Goal: Task Accomplishment & Management: Use online tool/utility

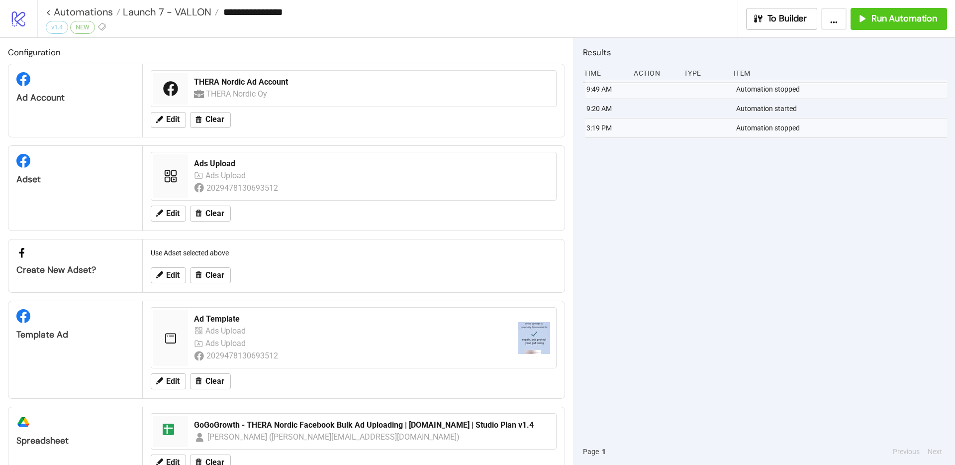
click at [173, 15] on span "Launch 7 - VALLON" at bounding box center [165, 11] width 91 height 13
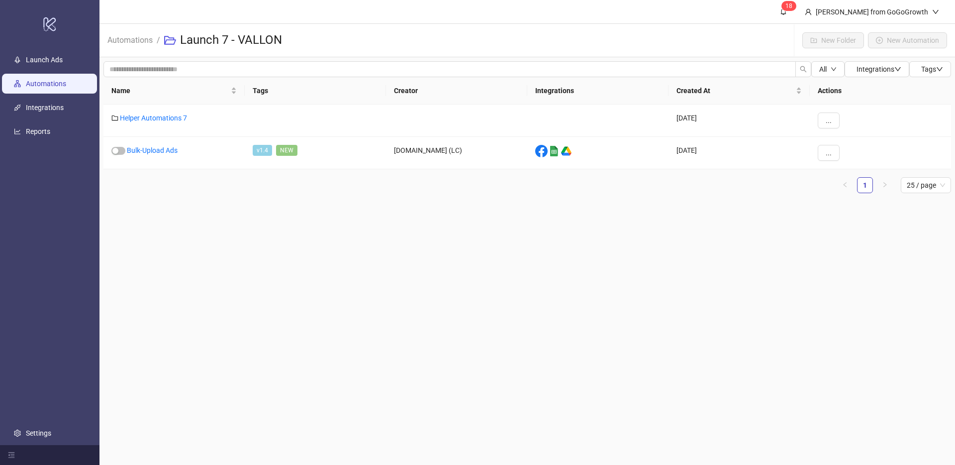
click at [48, 85] on link "Automations" at bounding box center [46, 84] width 40 height 8
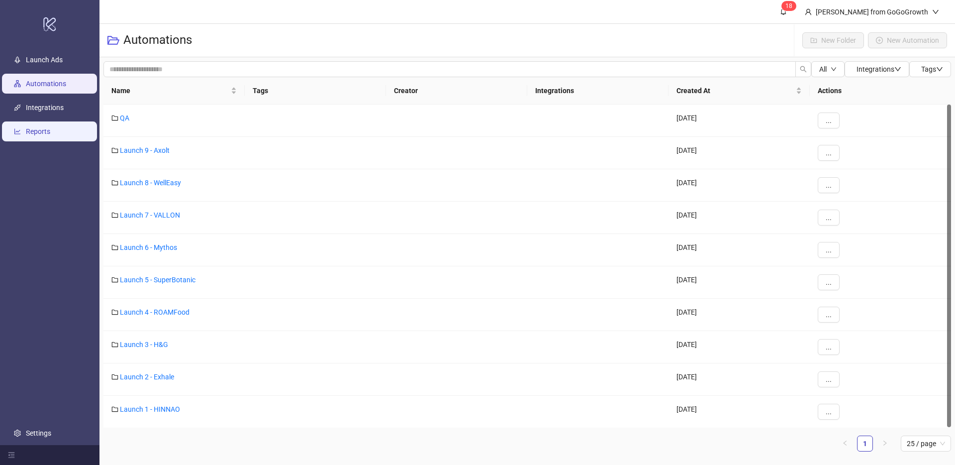
click at [38, 131] on link "Reports" at bounding box center [38, 131] width 24 height 8
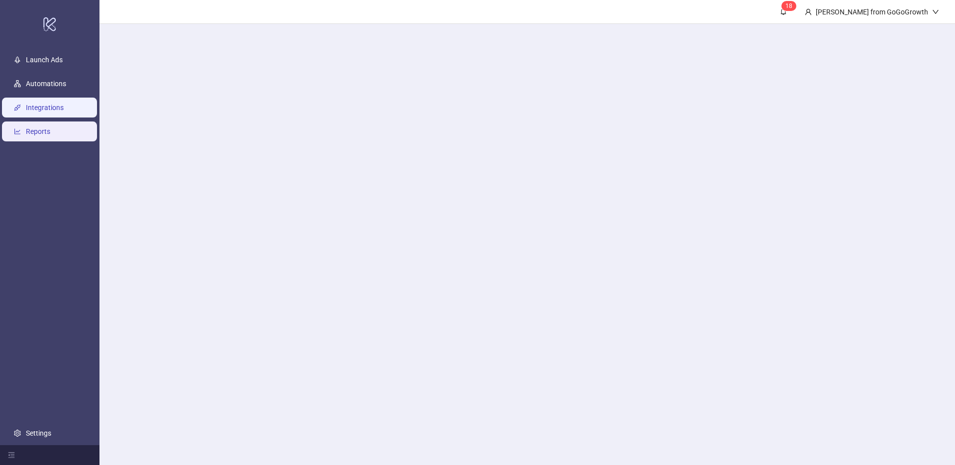
click at [51, 105] on link "Integrations" at bounding box center [45, 107] width 38 height 8
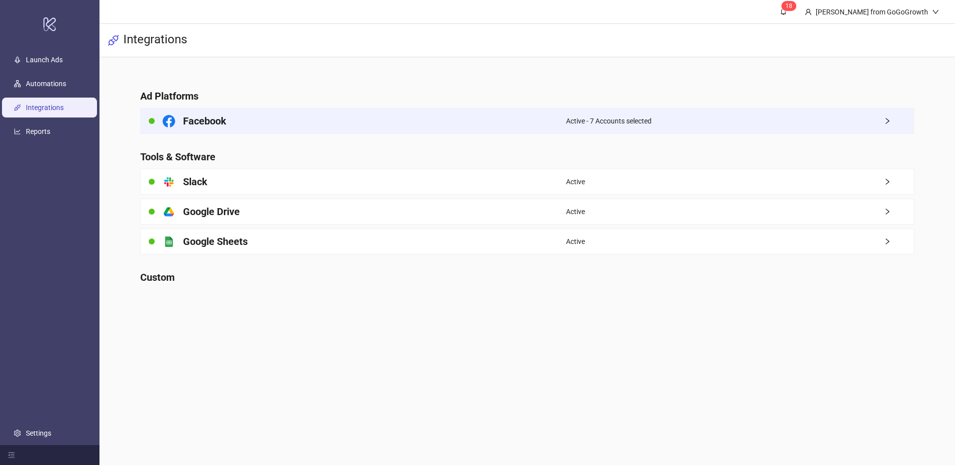
click at [554, 119] on div "Facebook" at bounding box center [353, 120] width 425 height 25
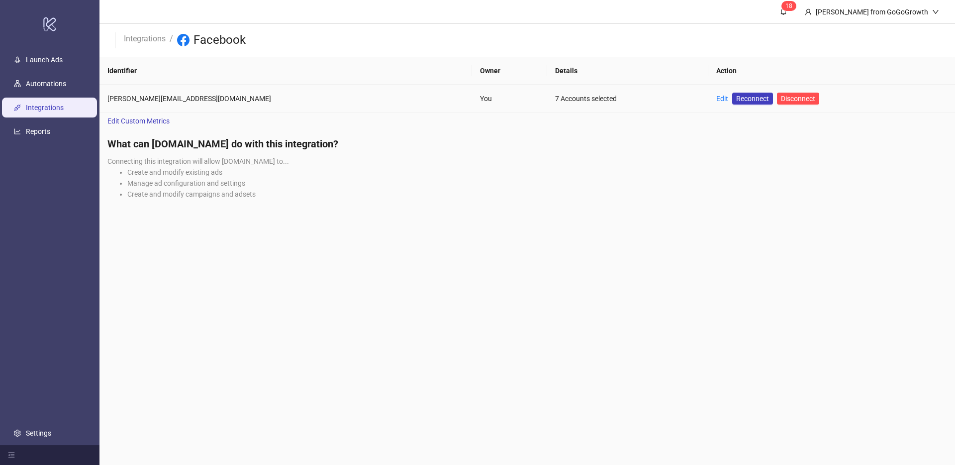
click at [708, 99] on td "Edit Reconnect Disconnect" at bounding box center [831, 99] width 247 height 28
click at [716, 99] on link "Edit" at bounding box center [722, 98] width 12 height 8
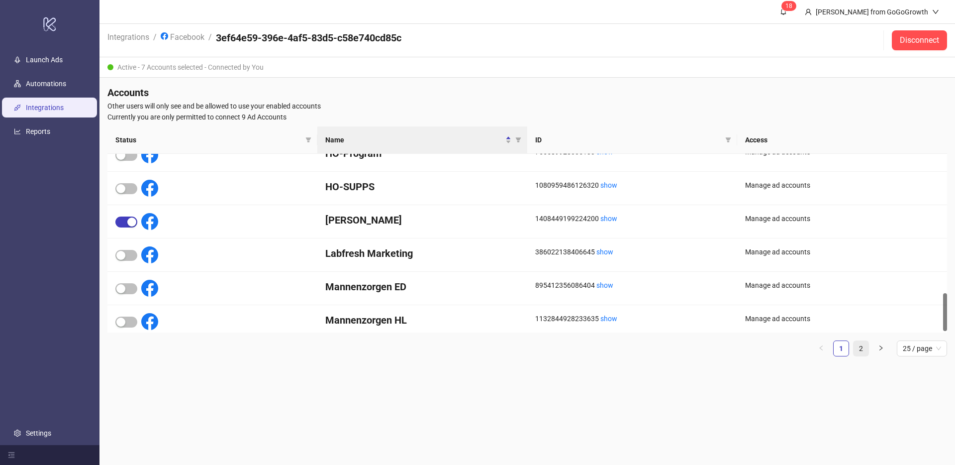
click at [862, 348] on link "2" at bounding box center [860, 348] width 15 height 15
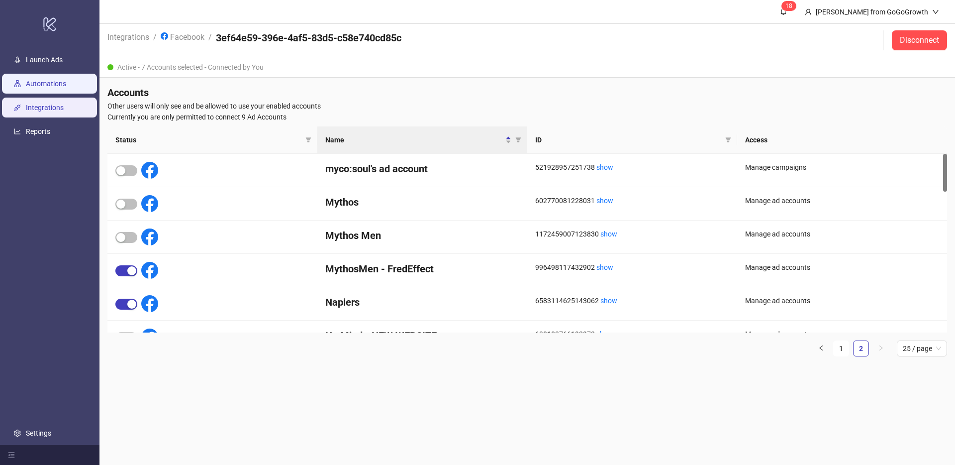
click at [56, 80] on link "Automations" at bounding box center [46, 84] width 40 height 8
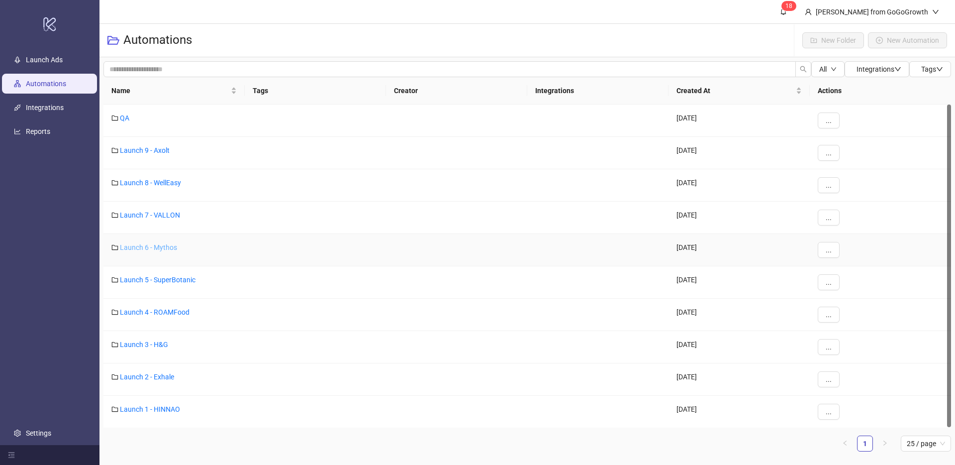
click at [150, 246] on link "Launch 6 - Mythos" at bounding box center [148, 247] width 57 height 8
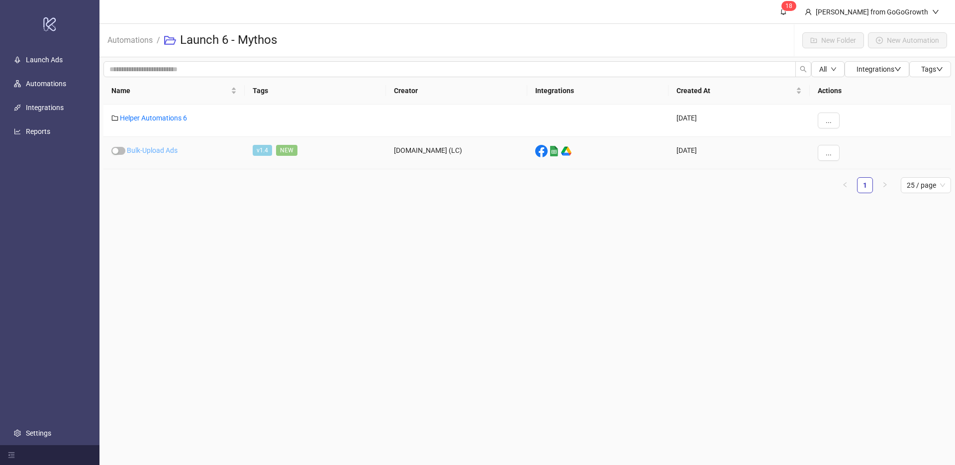
click at [158, 149] on link "Bulk-Upload Ads" at bounding box center [152, 150] width 51 height 8
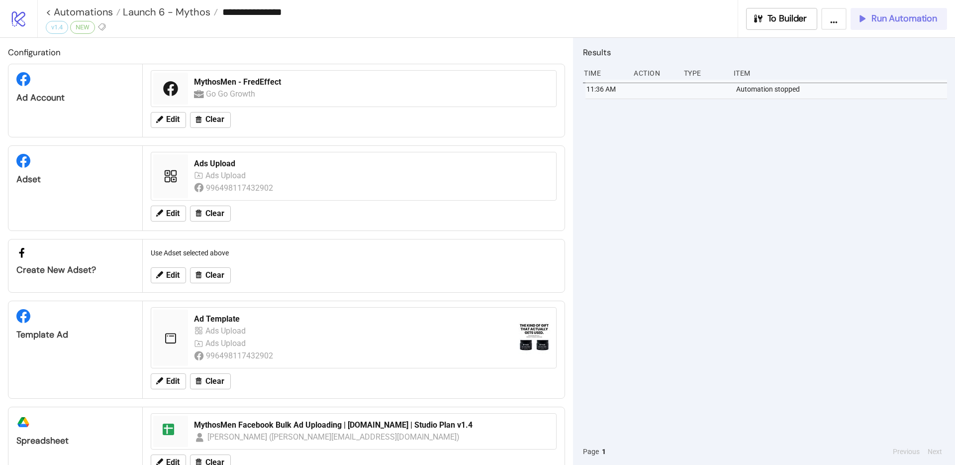
click at [899, 21] on span "Run Automation" at bounding box center [904, 18] width 66 height 11
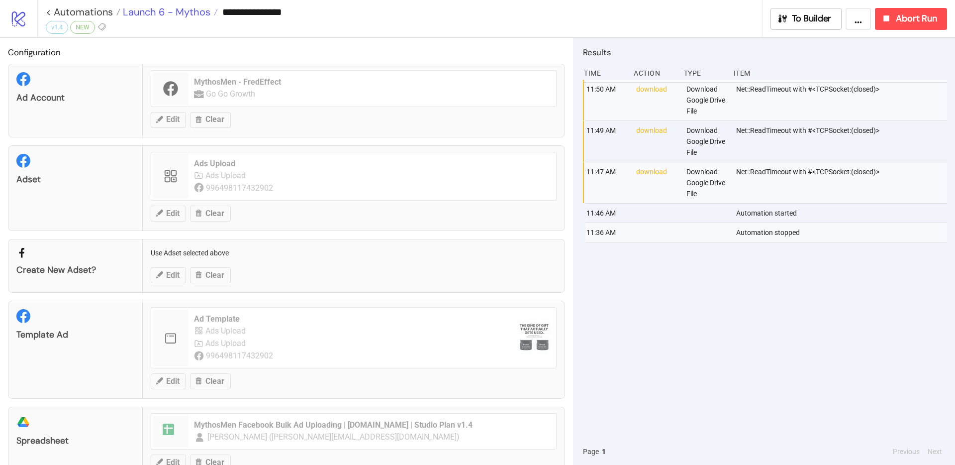
click at [149, 12] on span "Launch 6 - Mythos" at bounding box center [165, 11] width 90 height 13
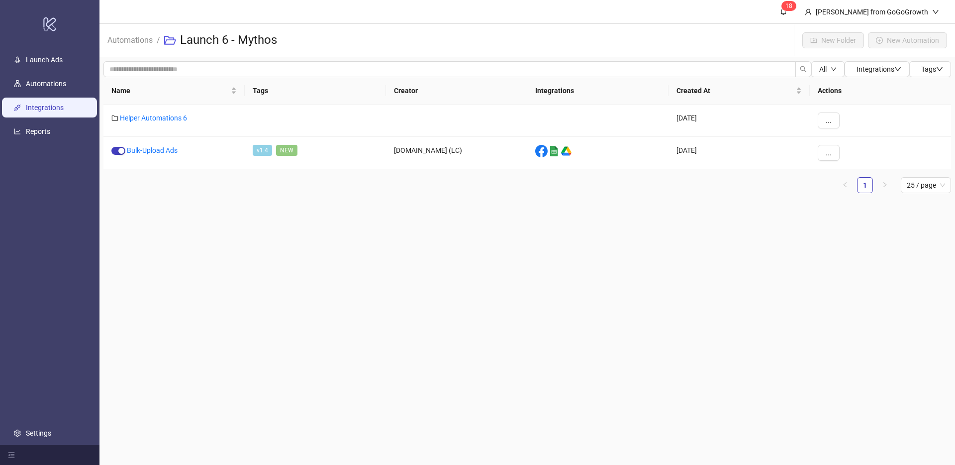
click at [42, 106] on link "Integrations" at bounding box center [45, 107] width 38 height 8
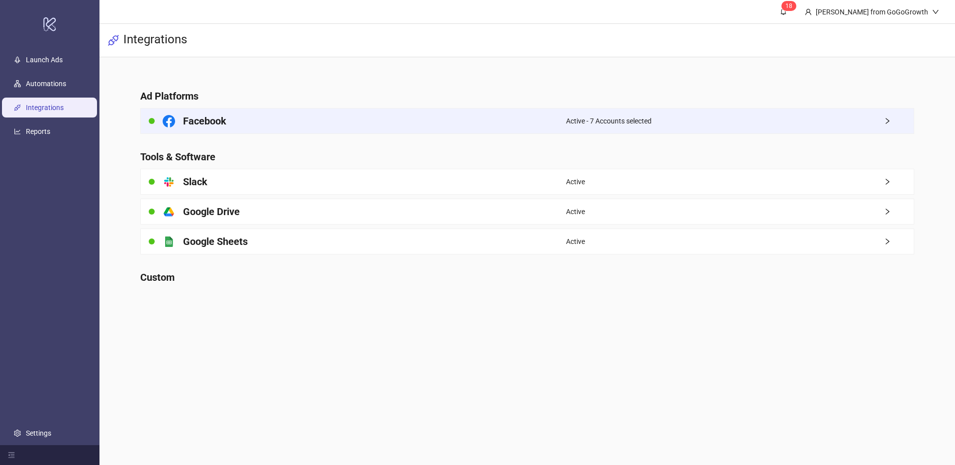
click at [200, 123] on h4 "Facebook" at bounding box center [204, 121] width 43 height 14
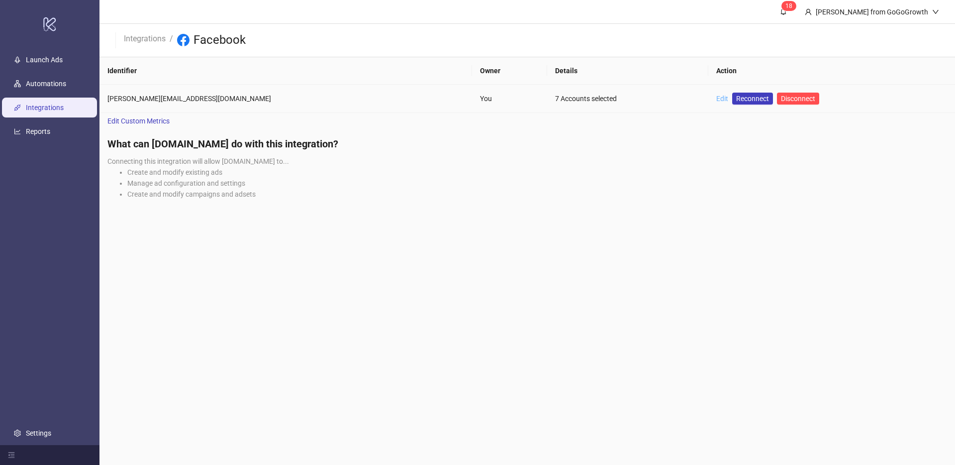
click at [716, 99] on link "Edit" at bounding box center [722, 98] width 12 height 8
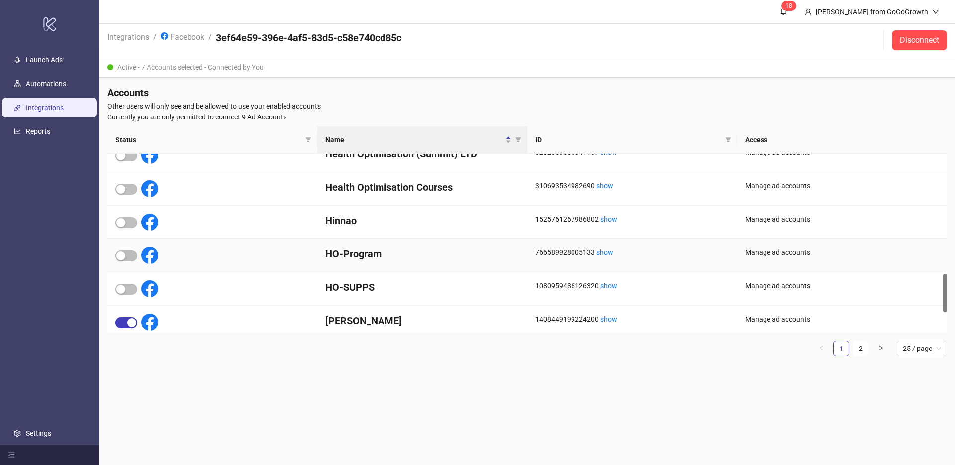
scroll to position [548, 0]
click at [50, 80] on link "Automations" at bounding box center [46, 84] width 40 height 8
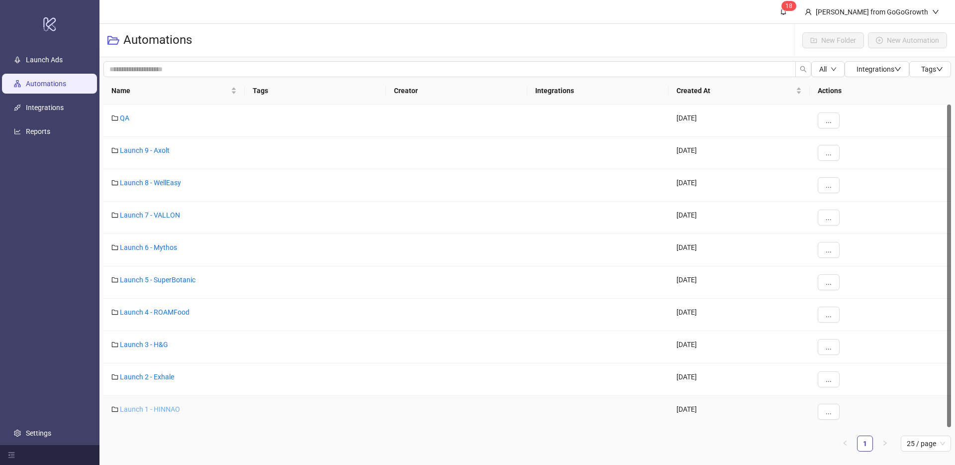
click at [144, 407] on link "Launch 1 - HINNAO" at bounding box center [150, 409] width 60 height 8
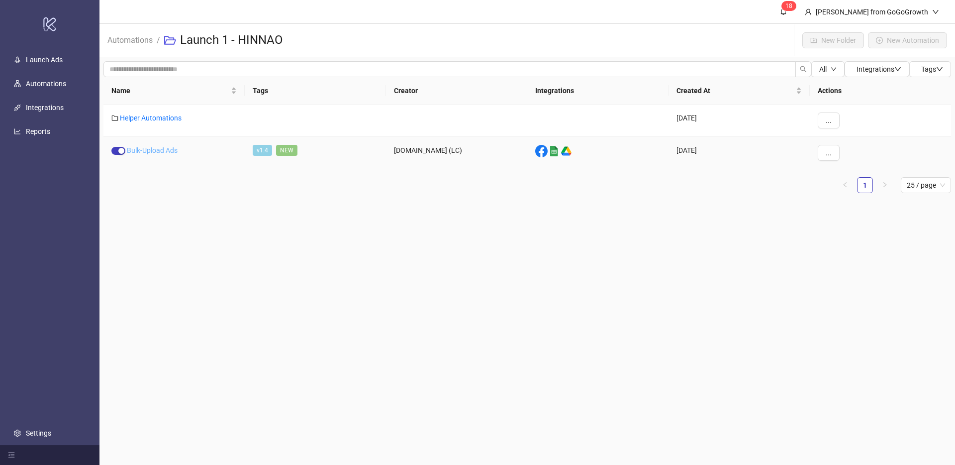
click at [143, 148] on link "Bulk-Upload Ads" at bounding box center [152, 150] width 51 height 8
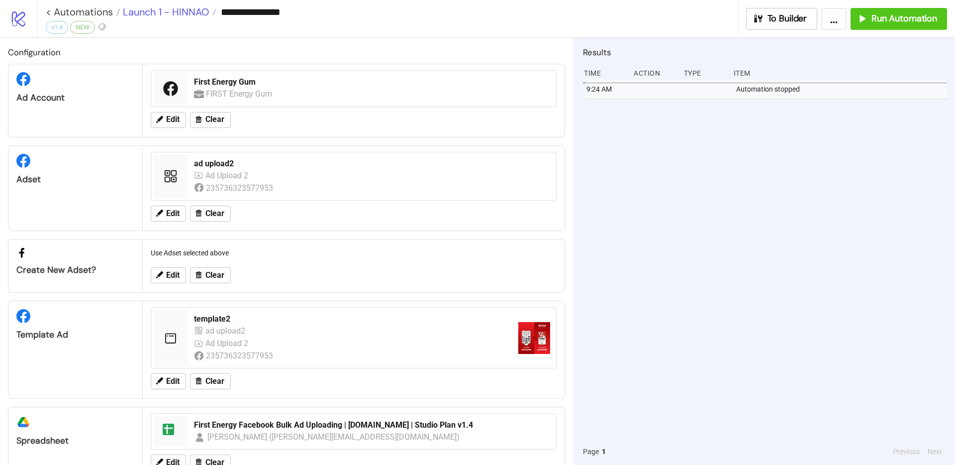
click at [158, 13] on span "Launch 1 - HINNAO" at bounding box center [164, 11] width 89 height 13
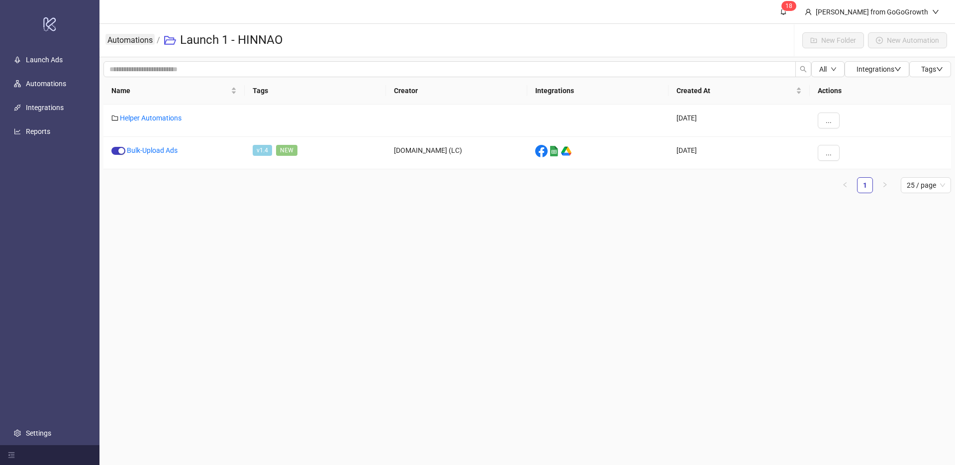
click at [146, 34] on link "Automations" at bounding box center [129, 39] width 49 height 11
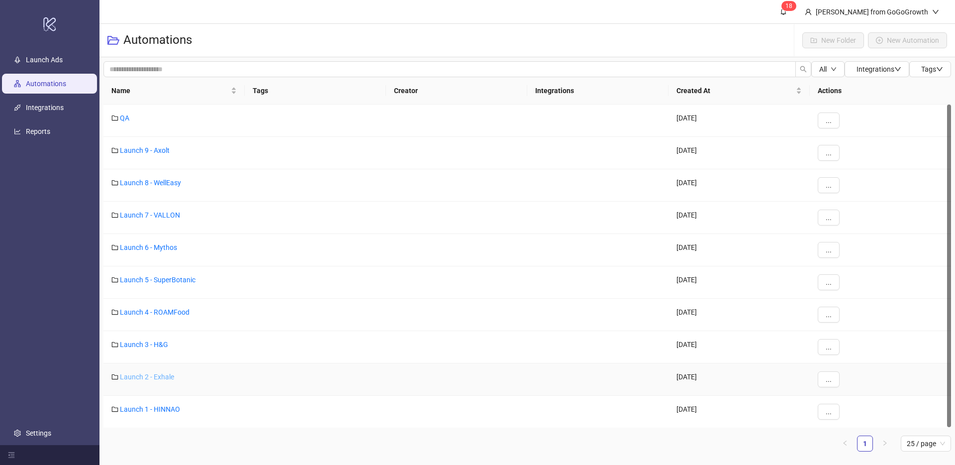
click at [141, 376] on link "Launch 2 - Exhale" at bounding box center [147, 377] width 54 height 8
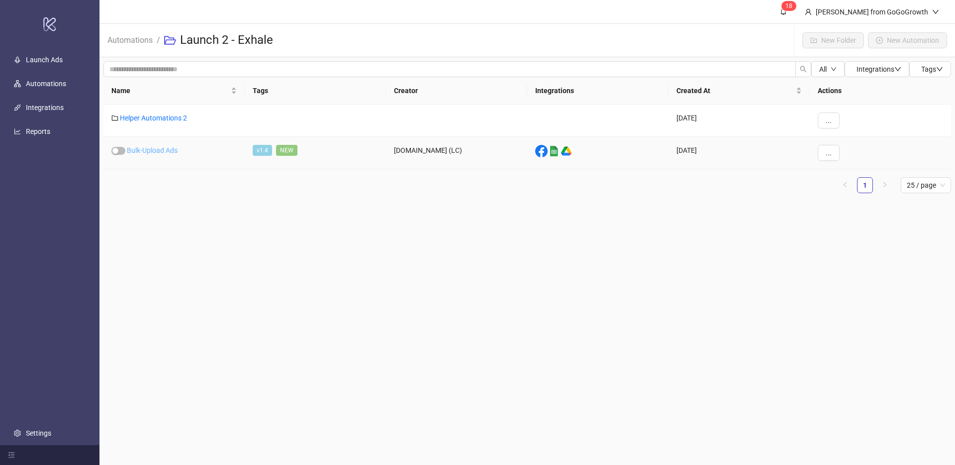
click at [168, 146] on link "Bulk-Upload Ads" at bounding box center [152, 150] width 51 height 8
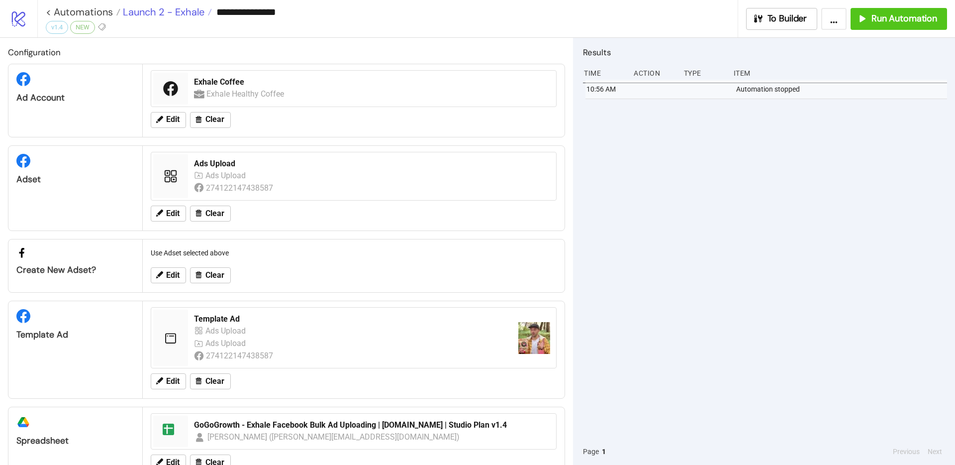
click at [193, 11] on span "Launch 2 - Exhale" at bounding box center [162, 11] width 84 height 13
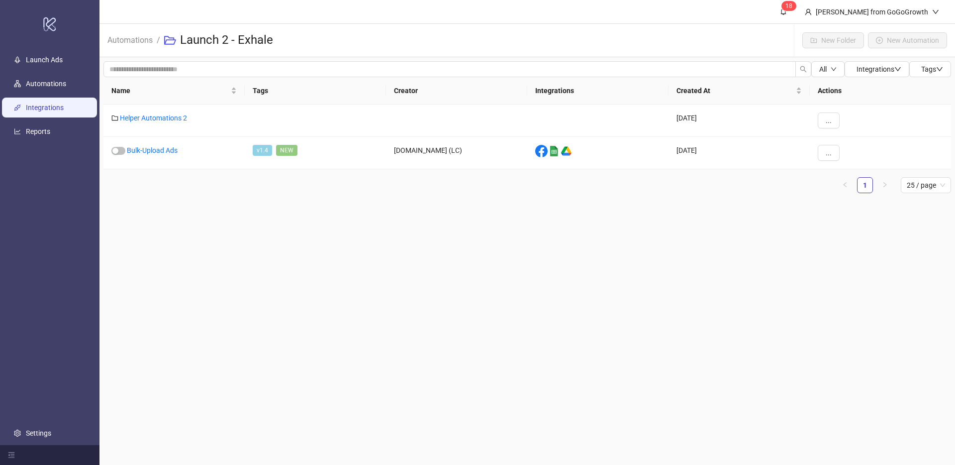
click at [48, 109] on link "Integrations" at bounding box center [45, 107] width 38 height 8
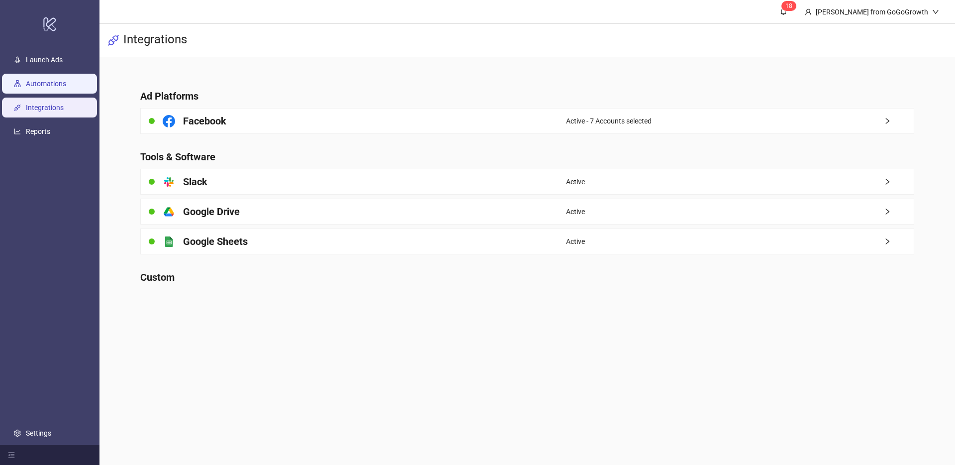
click at [62, 86] on link "Automations" at bounding box center [46, 84] width 40 height 8
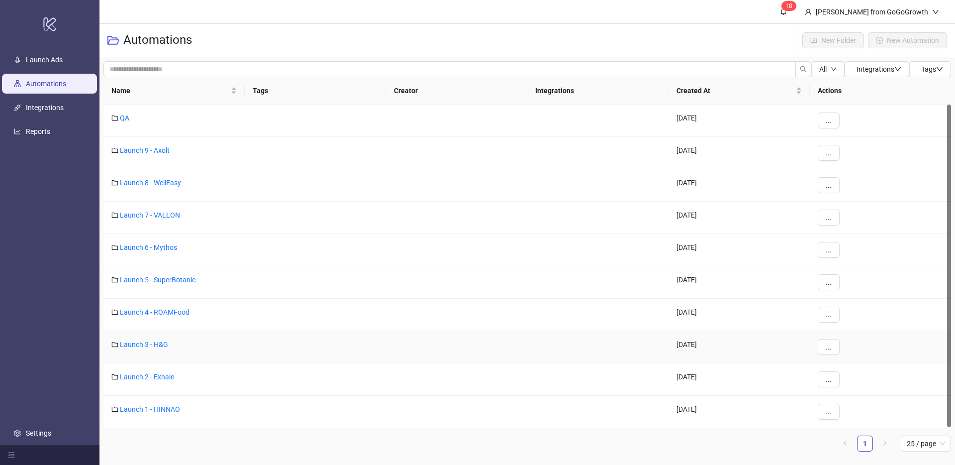
click at [156, 332] on div "Launch 3 - H&G" at bounding box center [173, 347] width 141 height 32
click at [154, 343] on link "Launch 3 - H&G" at bounding box center [144, 344] width 48 height 8
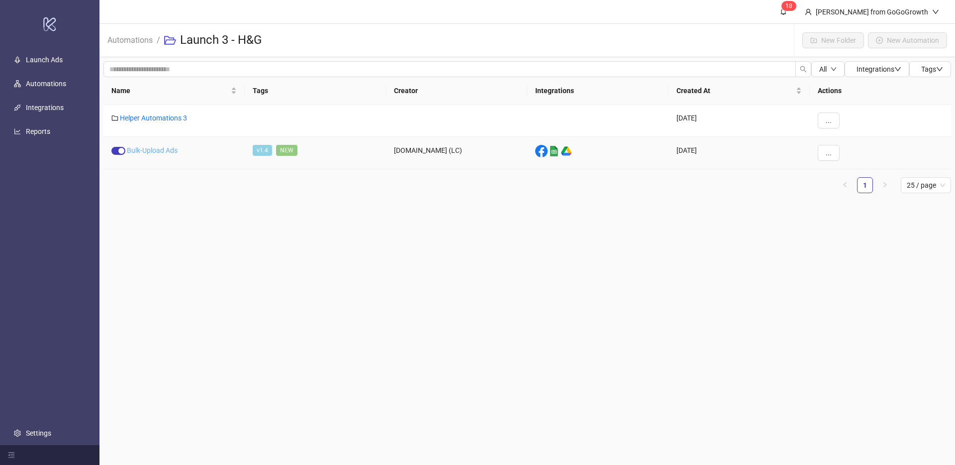
click at [155, 151] on link "Bulk-Upload Ads" at bounding box center [152, 150] width 51 height 8
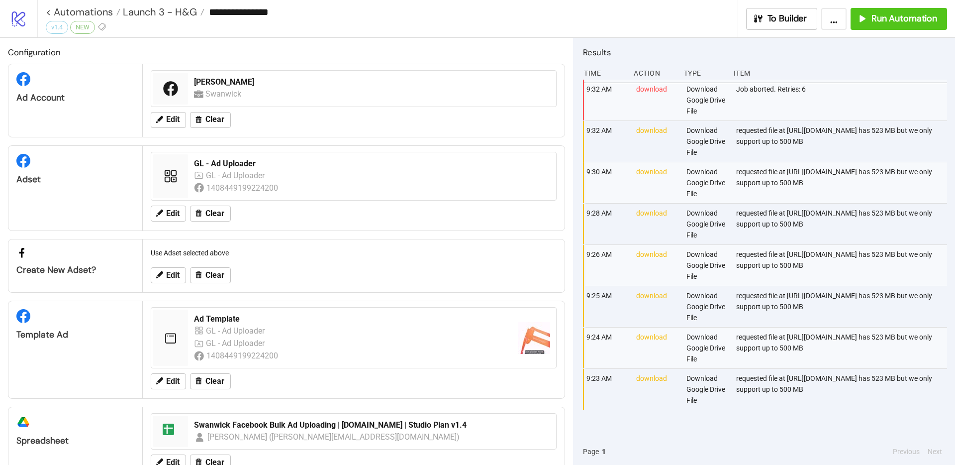
click at [735, 131] on div "requested file at [URL][DOMAIN_NAME] has 523 MB but we only support up to 500 MB" at bounding box center [842, 141] width 214 height 41
click at [884, 23] on span "Run Automation" at bounding box center [904, 18] width 66 height 11
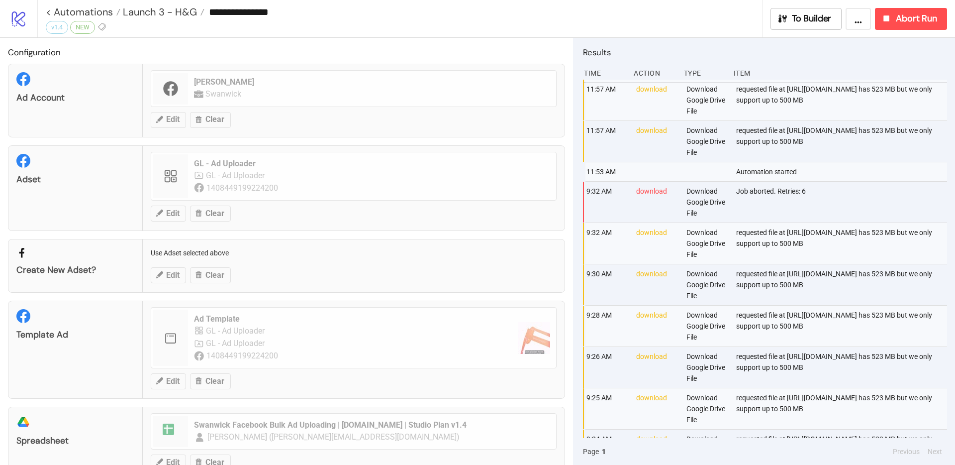
click at [749, 137] on div "requested file at [URL][DOMAIN_NAME] has 523 MB but we only support up to 500 MB" at bounding box center [842, 141] width 214 height 41
click at [926, 24] on button "Abort Run" at bounding box center [911, 19] width 72 height 22
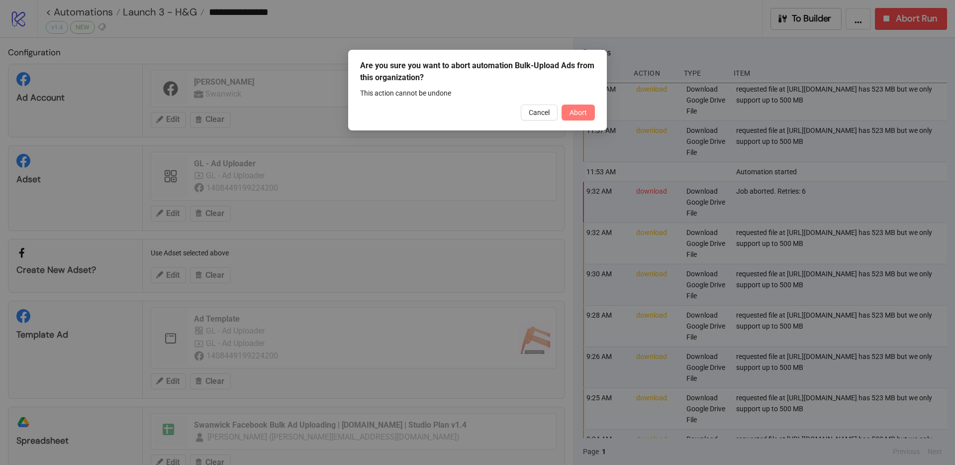
click at [580, 108] on span "Abort" at bounding box center [577, 112] width 17 height 8
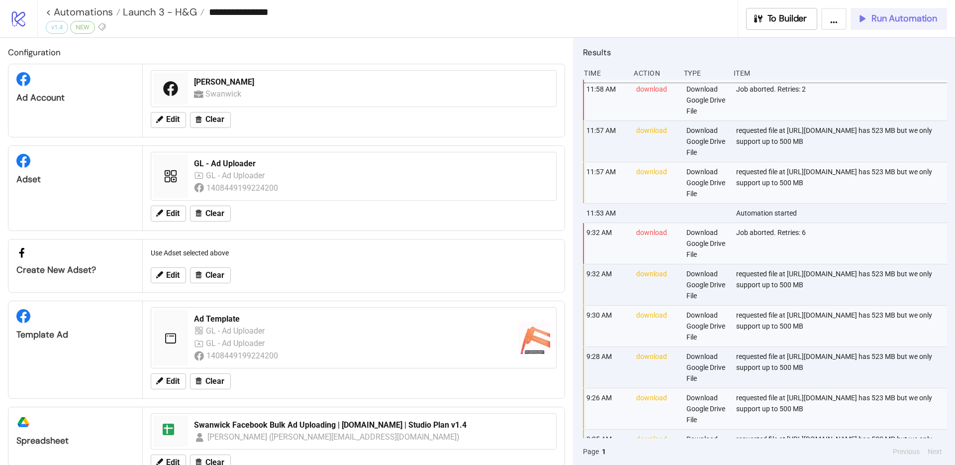
click at [883, 19] on span "Run Automation" at bounding box center [904, 18] width 66 height 11
